Goal: Check status: Check status

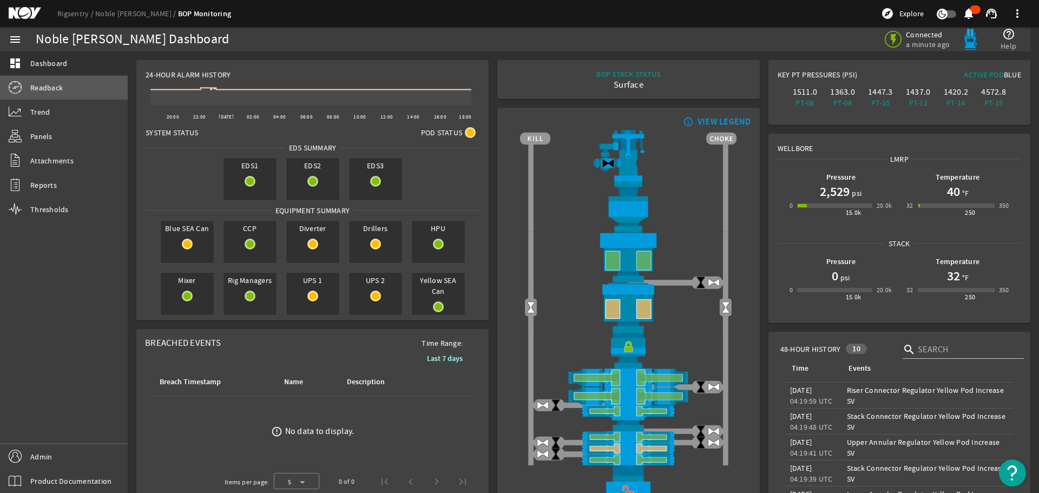
click at [47, 89] on span "Readback" at bounding box center [46, 87] width 32 height 11
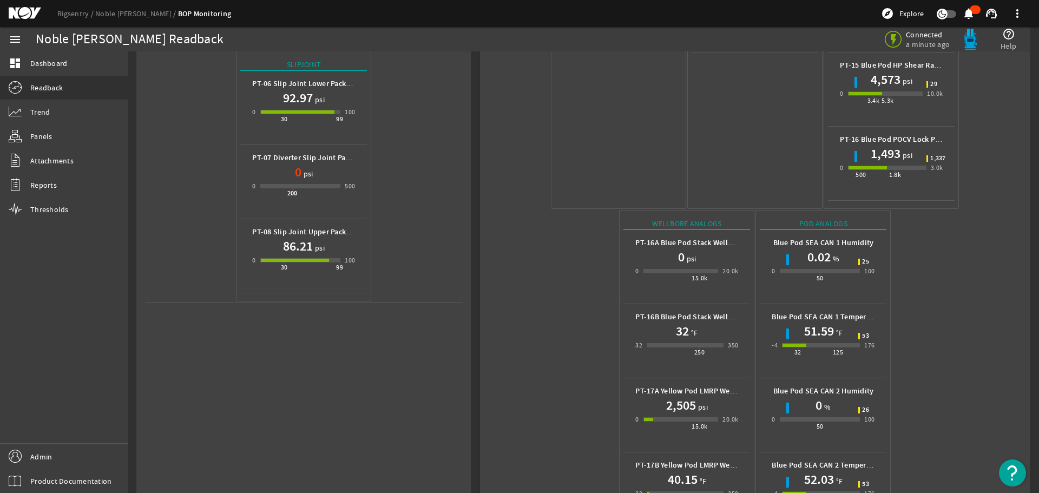
scroll to position [482, 0]
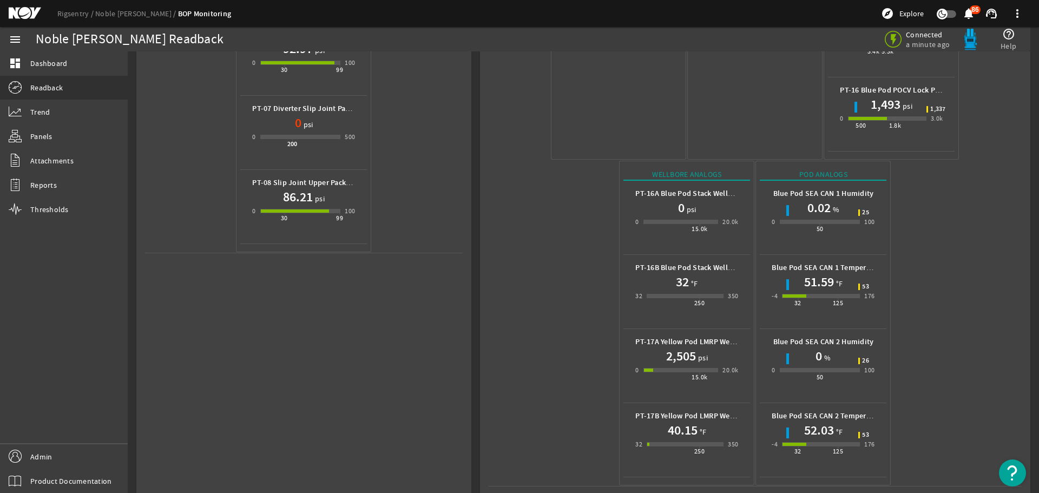
click at [28, 10] on mat-icon at bounding box center [33, 13] width 49 height 13
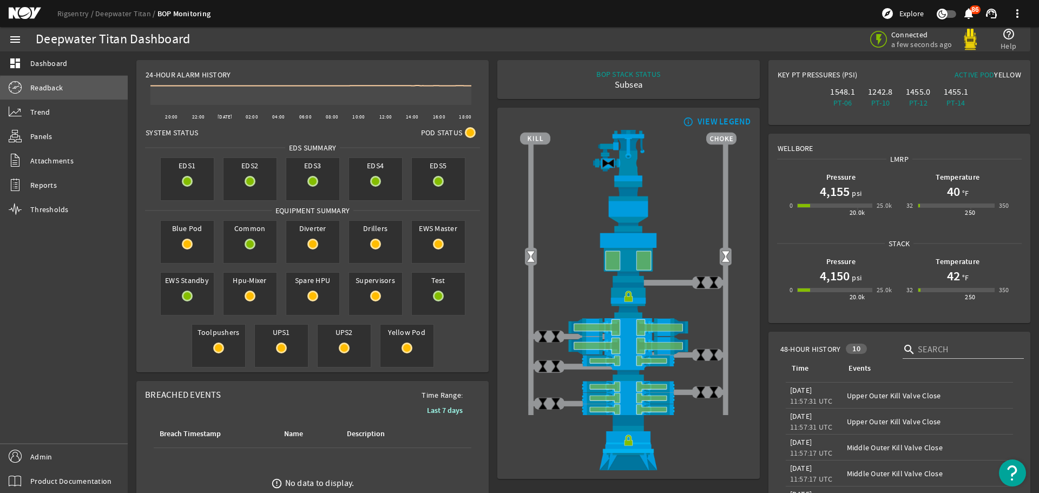
click at [94, 91] on link "Readback" at bounding box center [64, 88] width 128 height 24
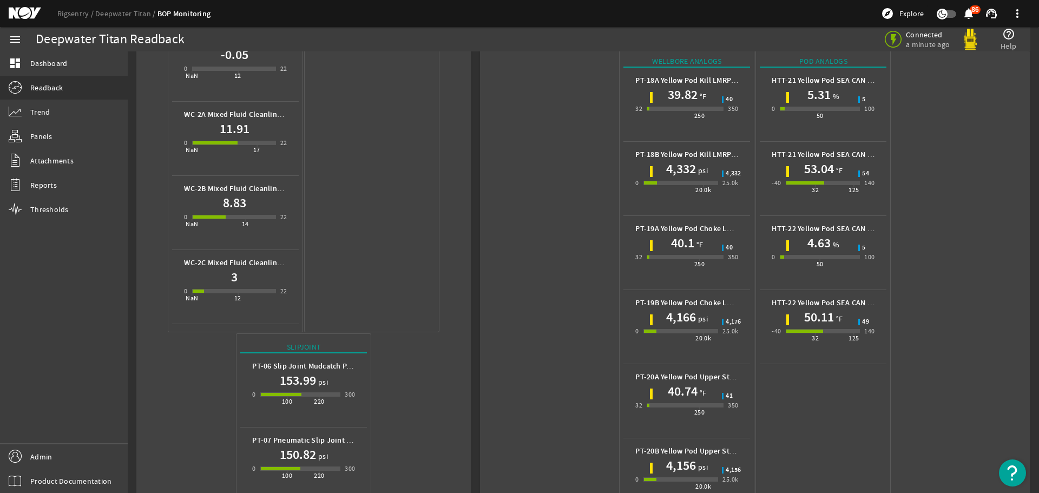
scroll to position [704, 0]
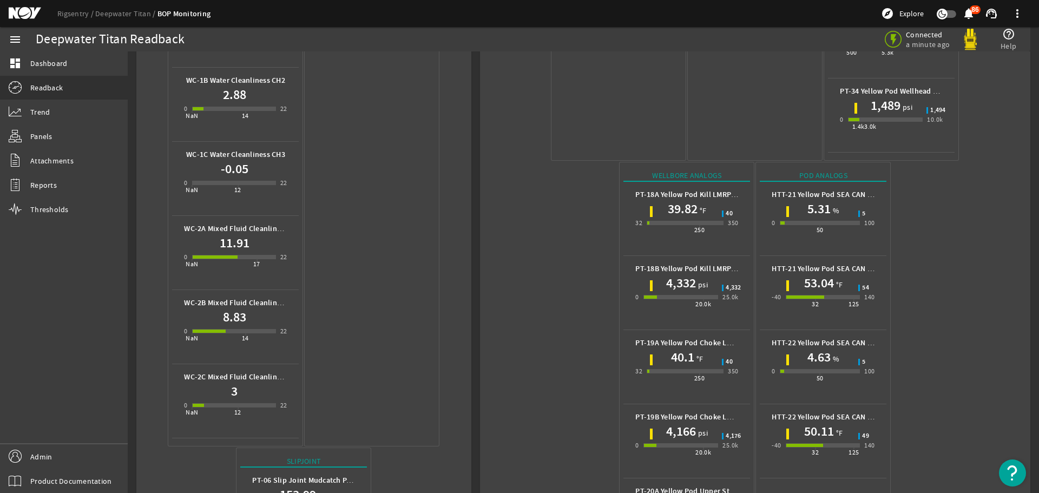
click at [17, 14] on mat-icon at bounding box center [33, 13] width 49 height 13
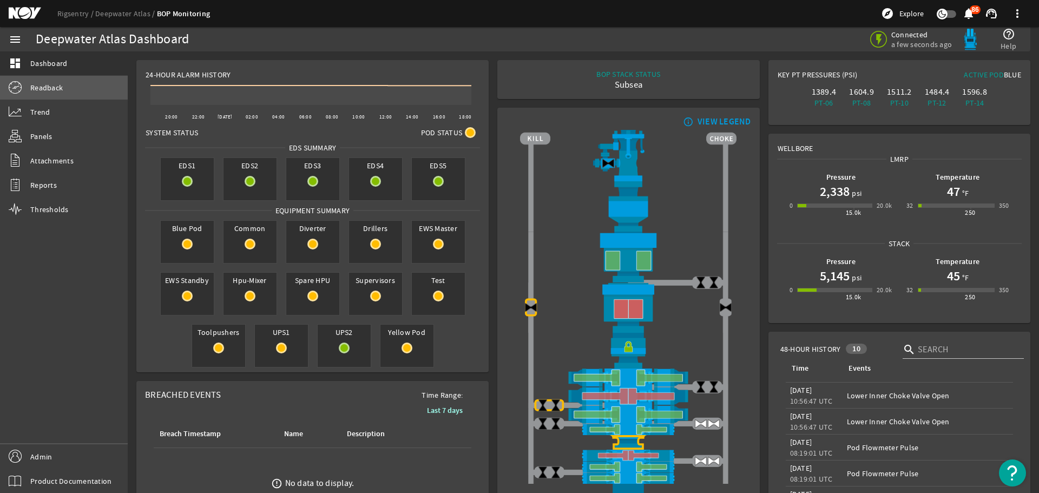
click at [49, 84] on span "Readback" at bounding box center [46, 87] width 32 height 11
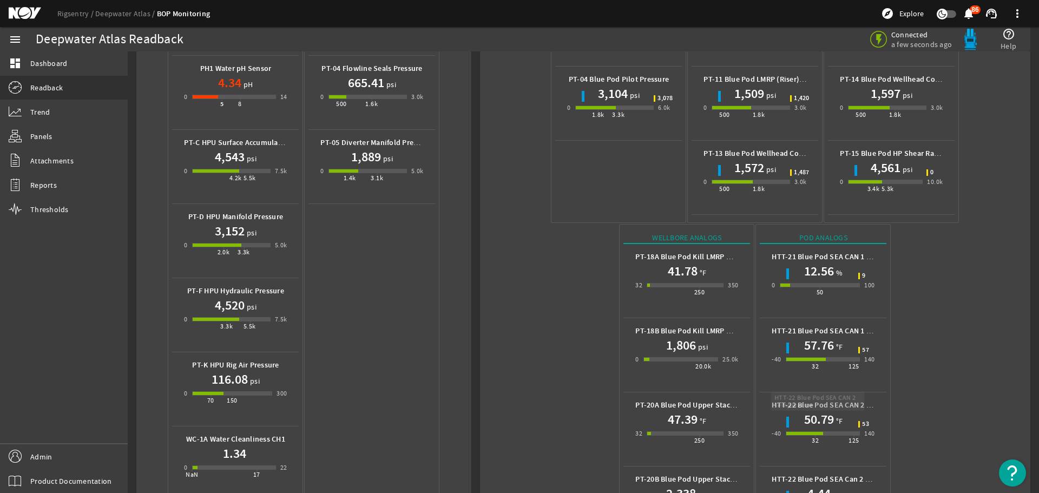
scroll to position [325, 0]
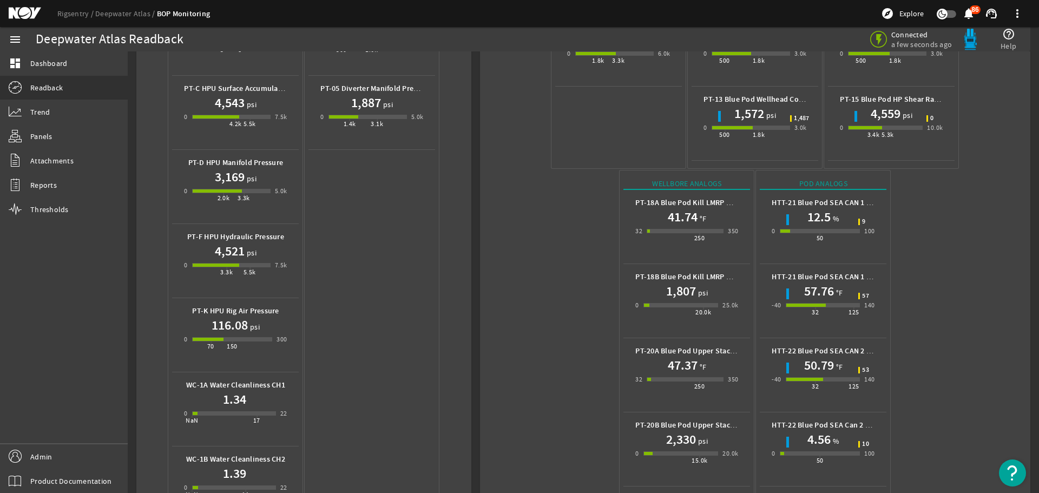
click at [22, 15] on mat-icon at bounding box center [33, 13] width 49 height 13
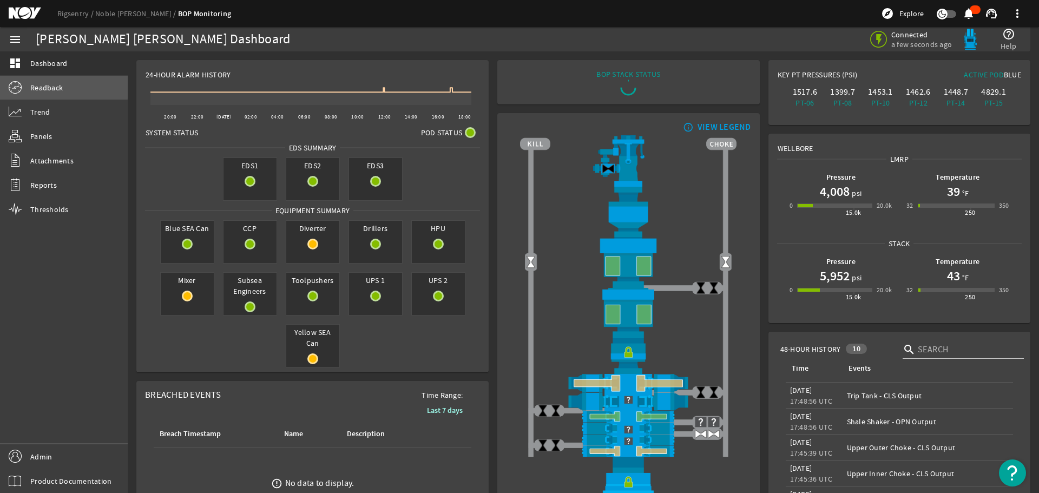
click at [62, 87] on span "Readback" at bounding box center [46, 87] width 32 height 11
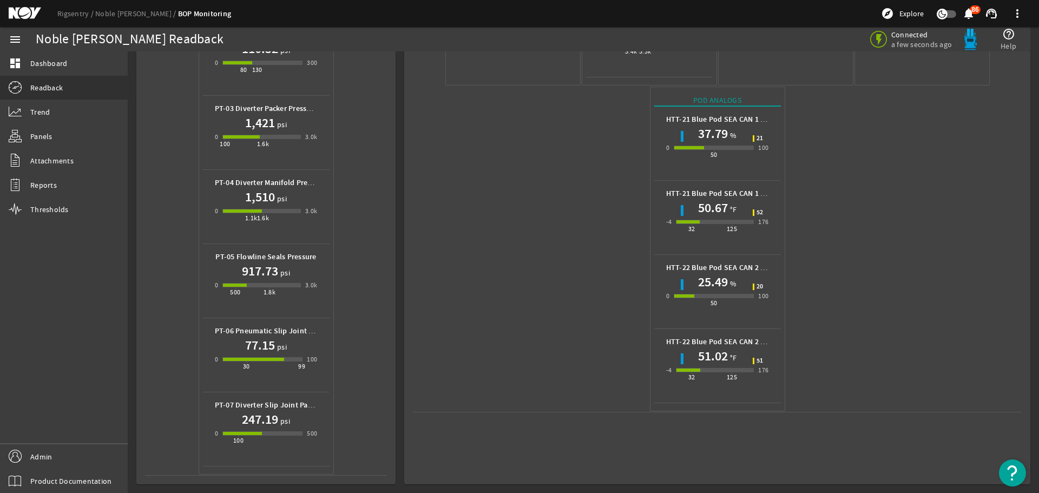
scroll to position [428, 0]
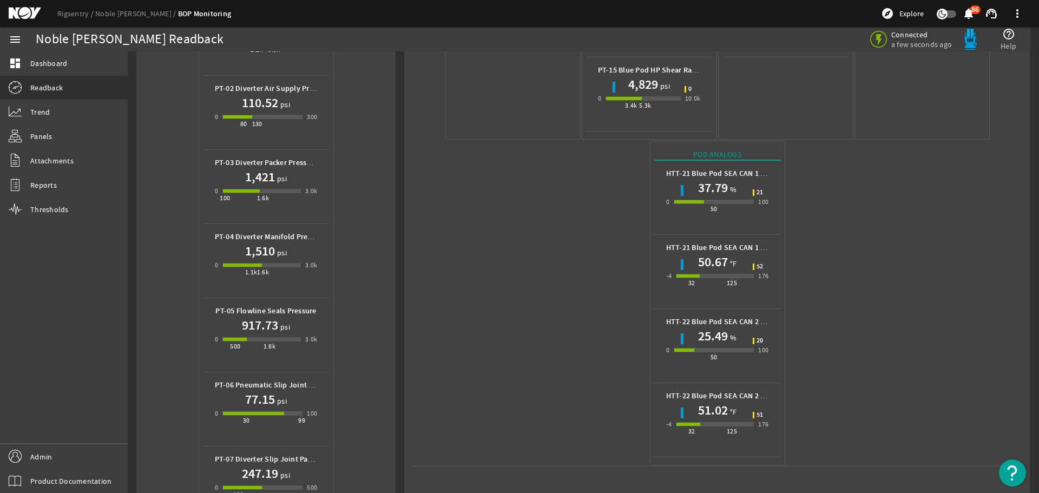
click at [23, 14] on mat-icon at bounding box center [33, 13] width 49 height 13
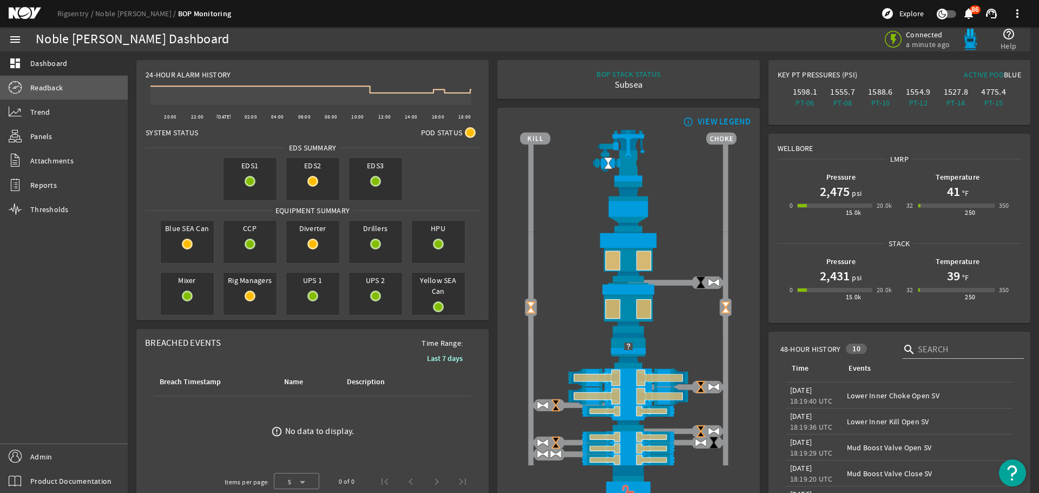
click at [53, 90] on span "Readback" at bounding box center [46, 87] width 32 height 11
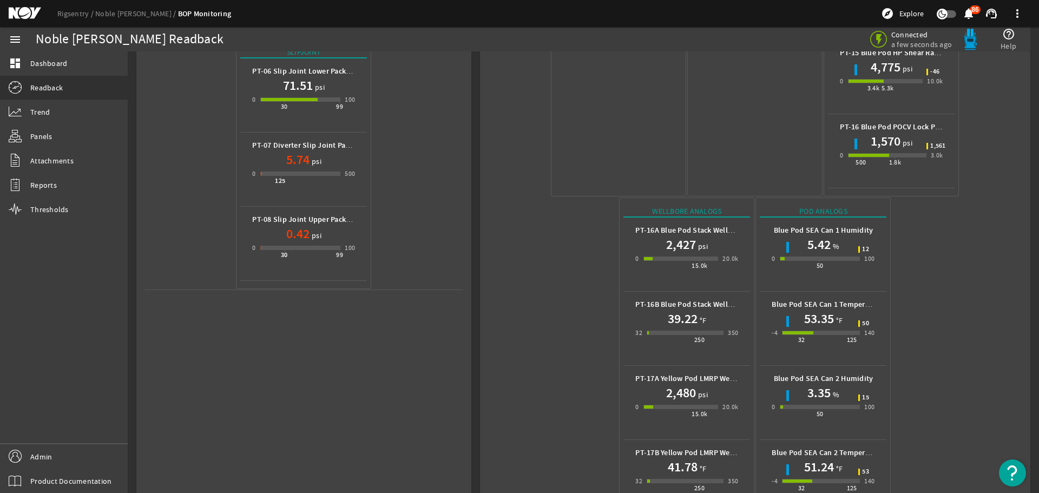
scroll to position [482, 0]
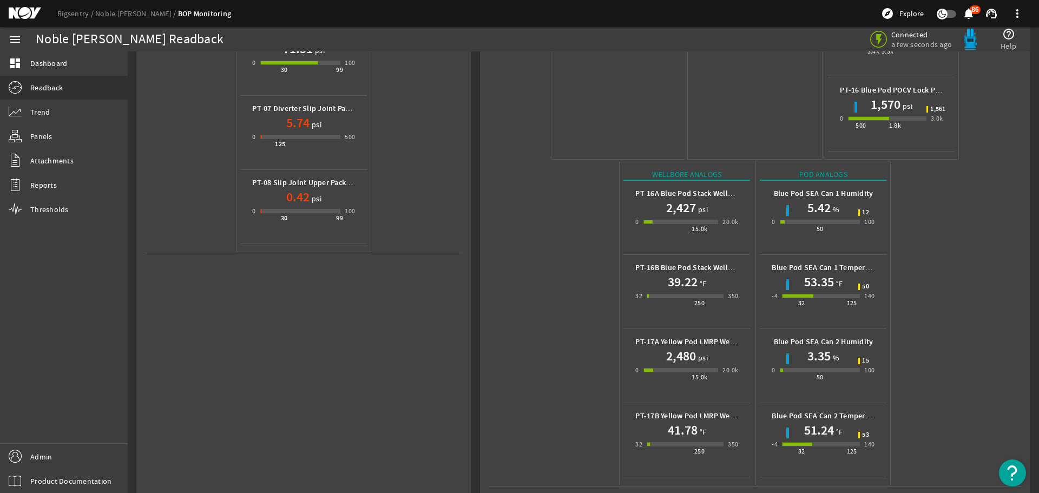
click at [20, 15] on mat-icon at bounding box center [33, 13] width 49 height 13
